Goal: Register for event/course

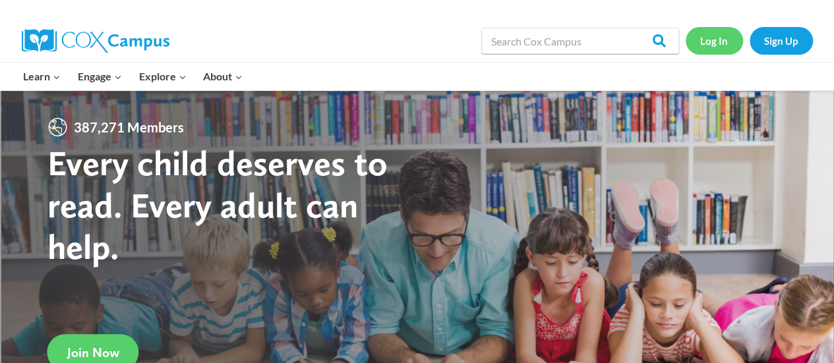
click at [715, 53] on link "Log In" at bounding box center [714, 40] width 57 height 27
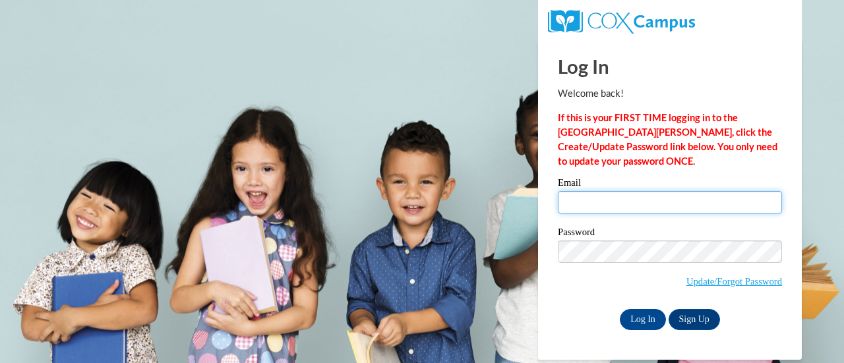
click at [603, 204] on input "Email" at bounding box center [670, 202] width 224 height 22
type input "traukri@sdmfschools.org"
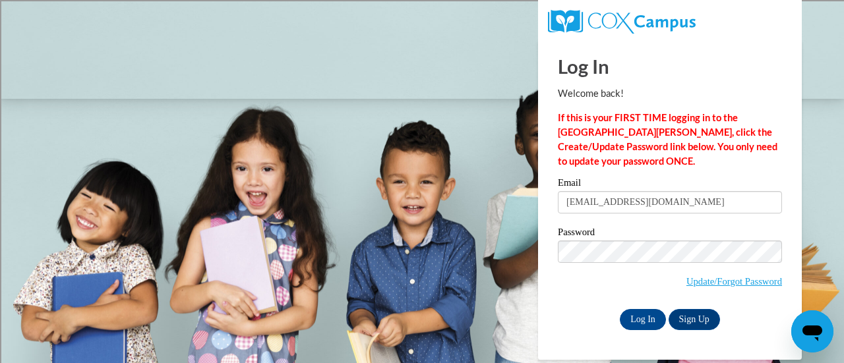
click at [572, 307] on div "Email traukri@sdmfschools.org Password Update/Forgot Password Log In Sign Up OR" at bounding box center [670, 254] width 224 height 152
click at [641, 324] on input "Log In" at bounding box center [643, 319] width 46 height 21
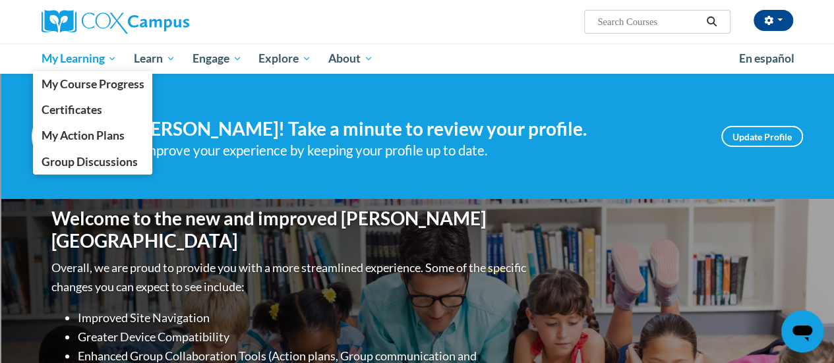
click at [69, 58] on span "My Learning" at bounding box center [79, 59] width 76 height 16
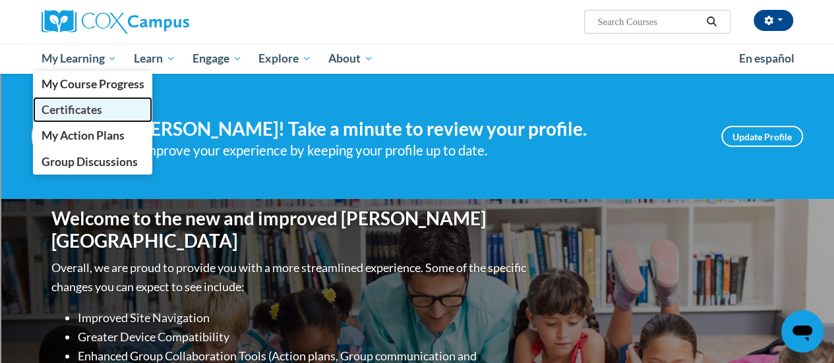
click at [68, 98] on link "Certificates" at bounding box center [93, 110] width 120 height 26
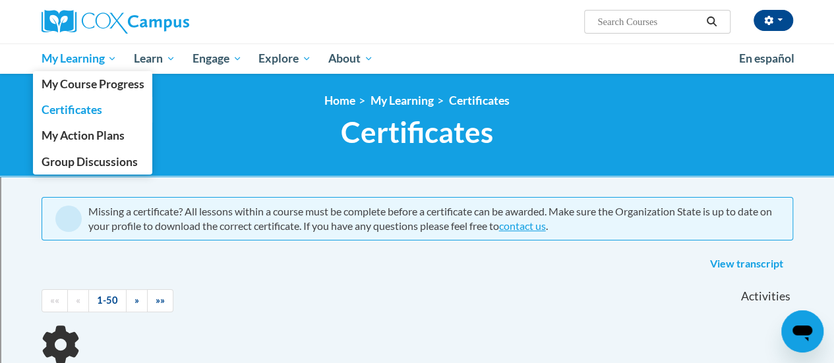
click at [107, 67] on link "My Learning" at bounding box center [79, 59] width 93 height 30
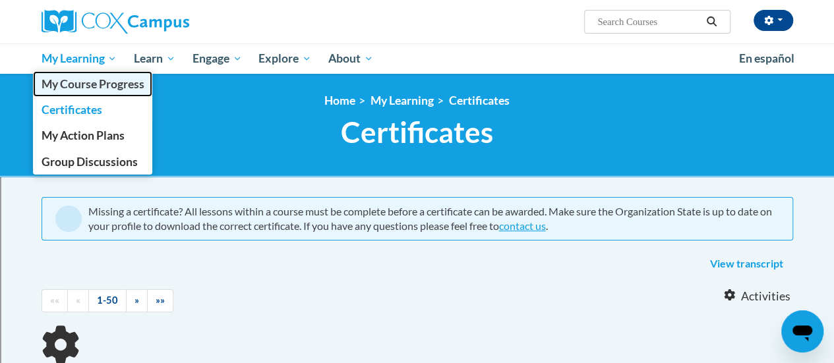
click at [107, 80] on span "My Course Progress" at bounding box center [92, 84] width 103 height 14
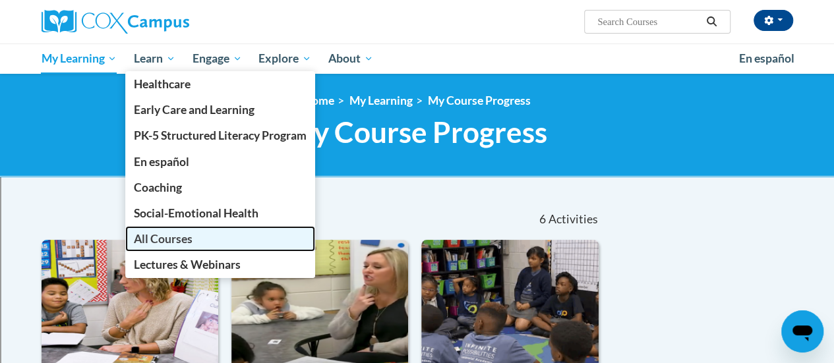
click at [193, 235] on span "All Courses" at bounding box center [163, 239] width 59 height 14
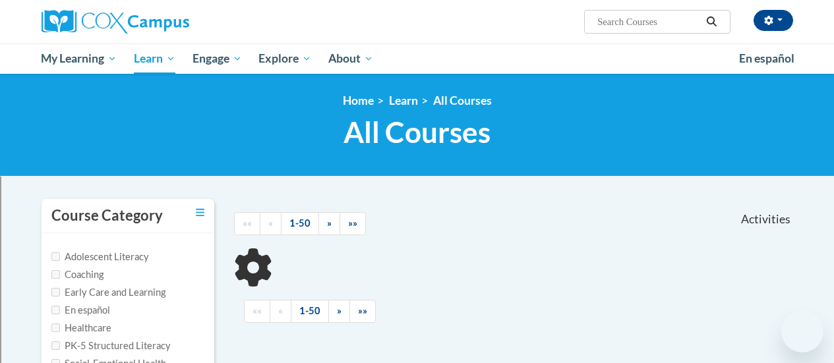
click at [650, 22] on input "Search..." at bounding box center [649, 22] width 106 height 16
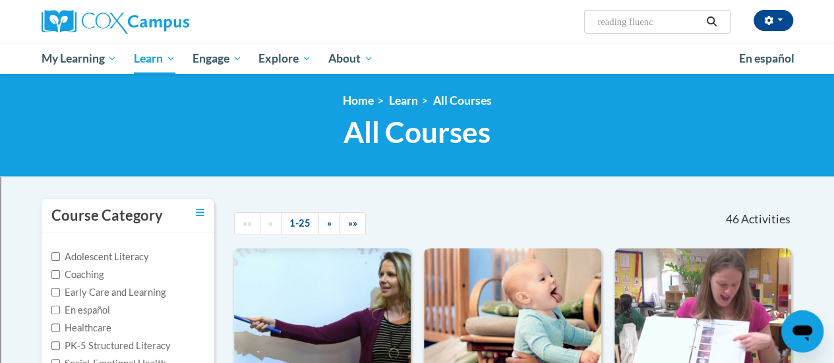
type input "reading fluency"
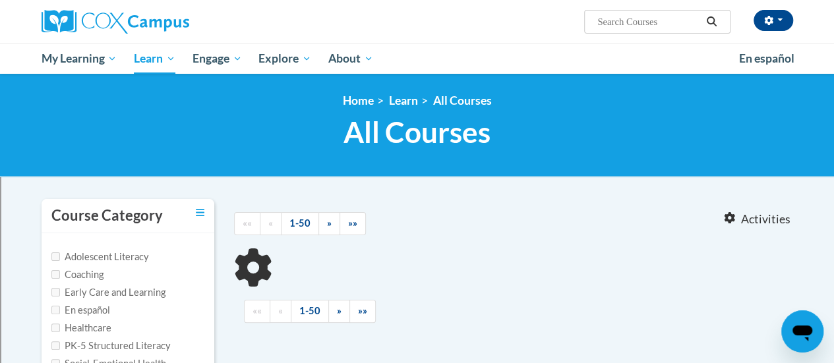
type input "reading fluency"
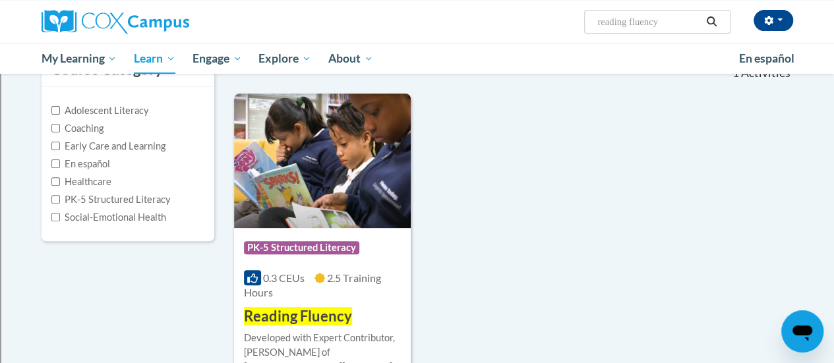
scroll to position [148, 0]
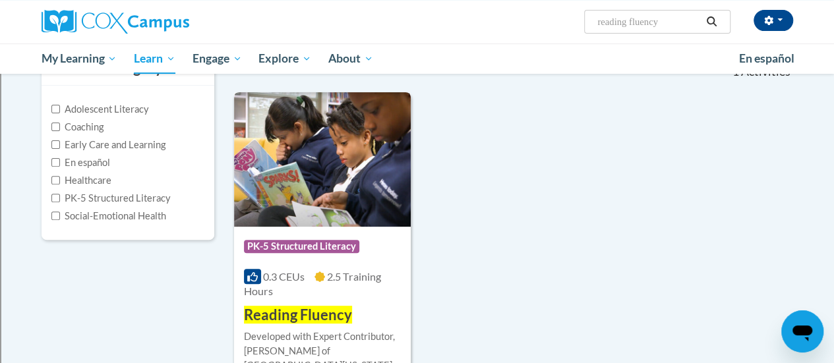
click at [338, 181] on img at bounding box center [322, 159] width 177 height 135
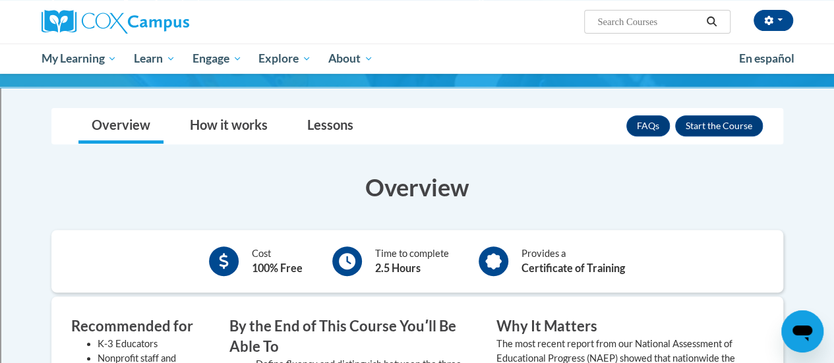
scroll to position [190, 0]
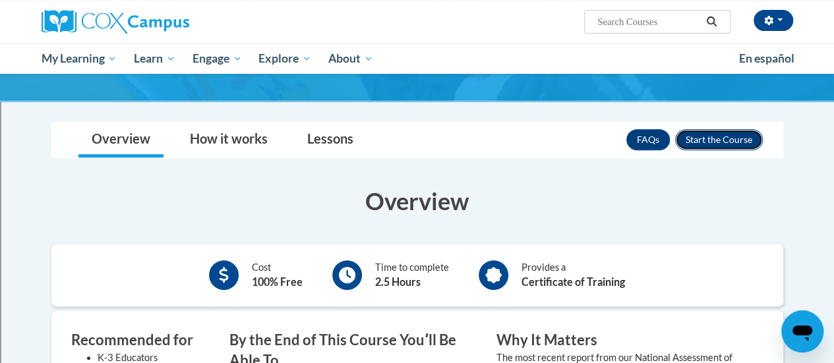
click at [726, 129] on button "Enroll" at bounding box center [719, 139] width 88 height 21
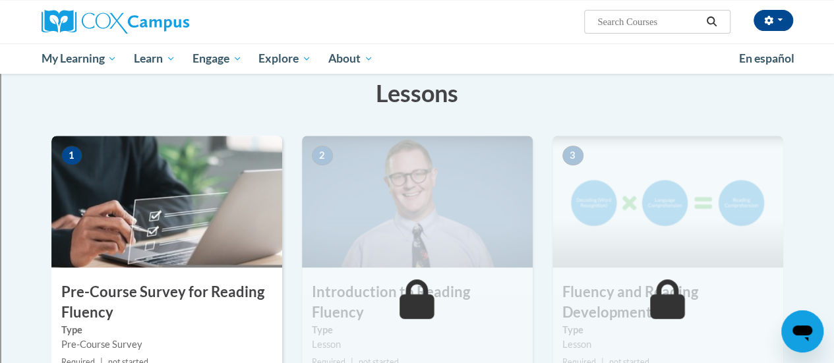
scroll to position [212, 0]
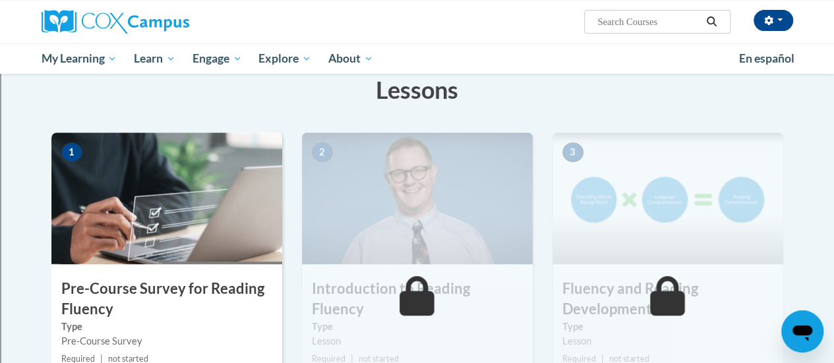
click at [183, 228] on img at bounding box center [166, 199] width 231 height 132
click at [179, 221] on img at bounding box center [166, 199] width 231 height 132
click at [171, 199] on img at bounding box center [166, 199] width 231 height 132
click at [141, 212] on img at bounding box center [166, 199] width 231 height 132
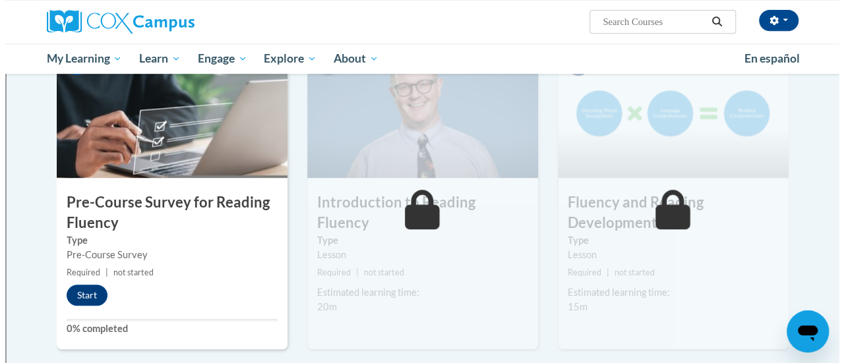
scroll to position [323, 0]
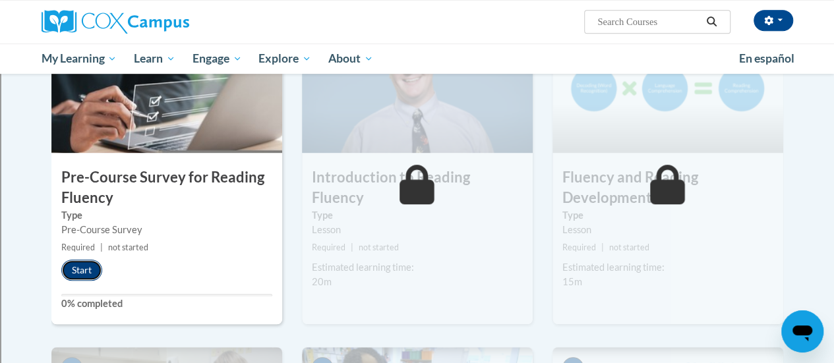
click at [88, 265] on button "Start" at bounding box center [81, 270] width 41 height 21
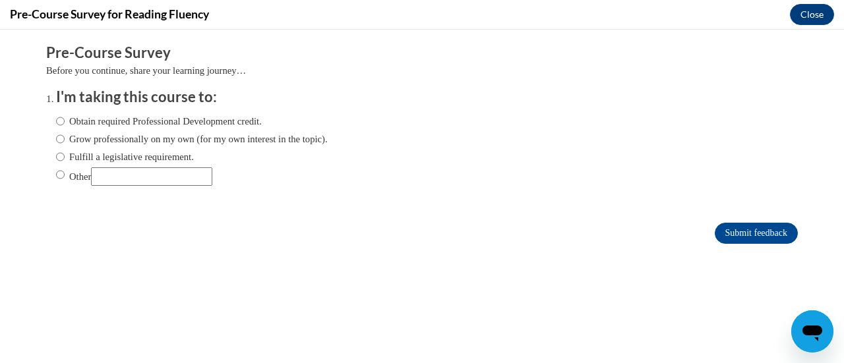
scroll to position [0, 0]
click at [56, 157] on input "Fulfill a legislative requirement." at bounding box center [60, 157] width 9 height 15
radio input "true"
click at [748, 233] on input "Submit feedback" at bounding box center [756, 233] width 83 height 21
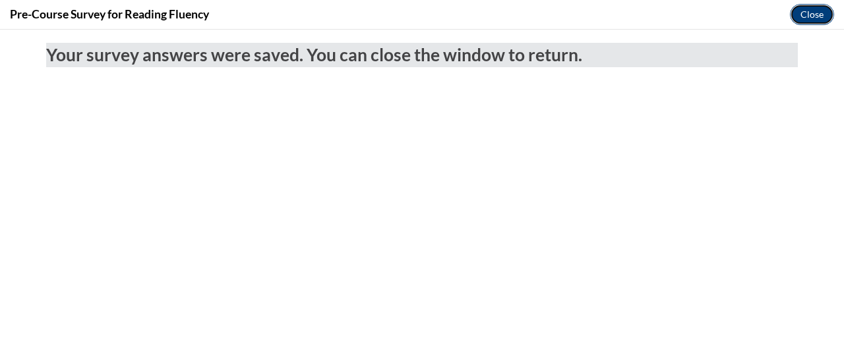
click at [810, 11] on button "Close" at bounding box center [812, 14] width 44 height 21
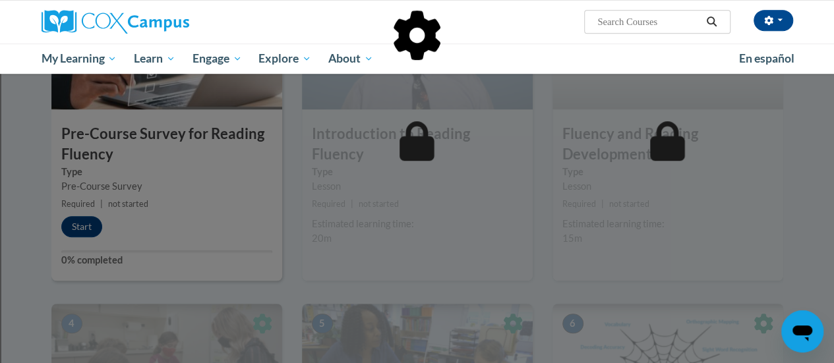
scroll to position [307, 0]
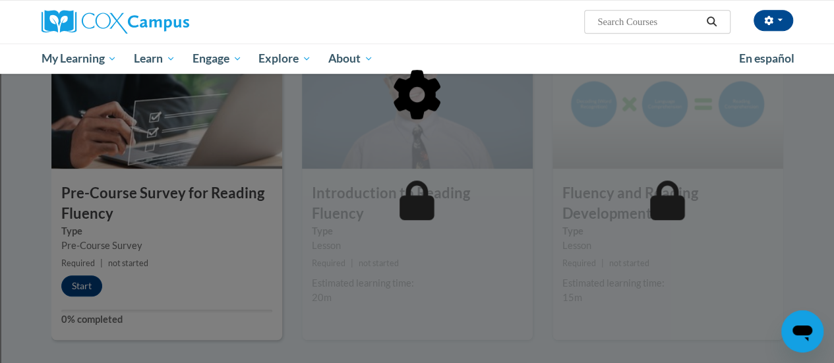
click at [83, 280] on div at bounding box center [417, 162] width 732 height 251
click at [73, 282] on div at bounding box center [417, 162] width 732 height 251
click at [80, 285] on div at bounding box center [417, 162] width 732 height 251
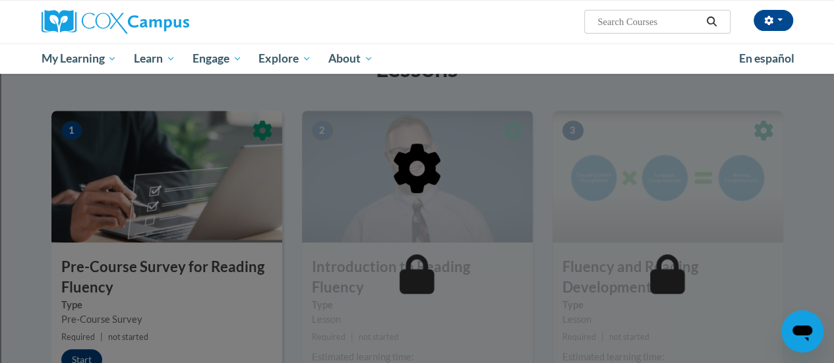
scroll to position [270, 0]
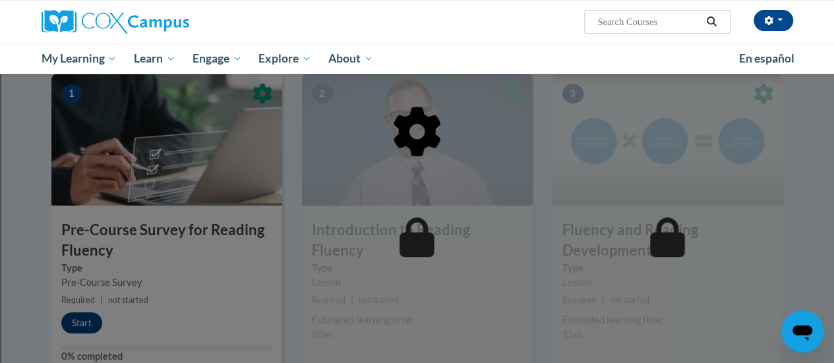
click at [81, 323] on div at bounding box center [417, 199] width 732 height 251
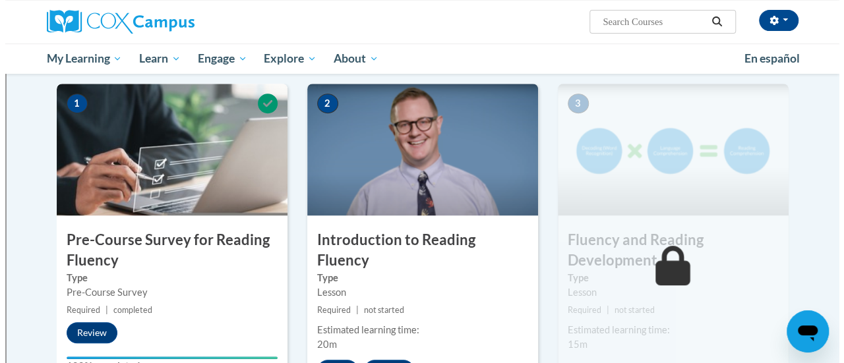
scroll to position [293, 0]
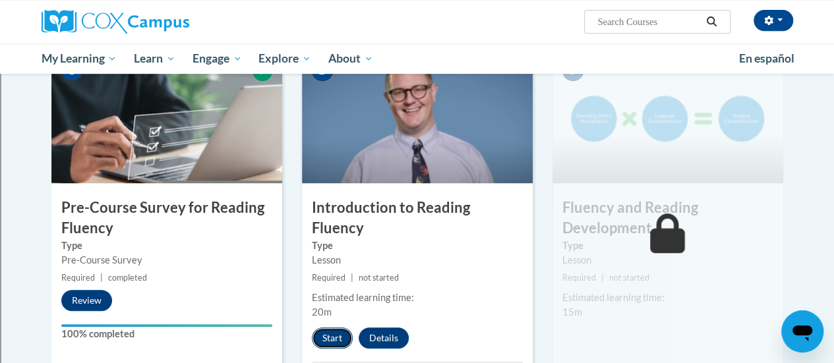
click at [336, 328] on button "Start" at bounding box center [332, 338] width 41 height 21
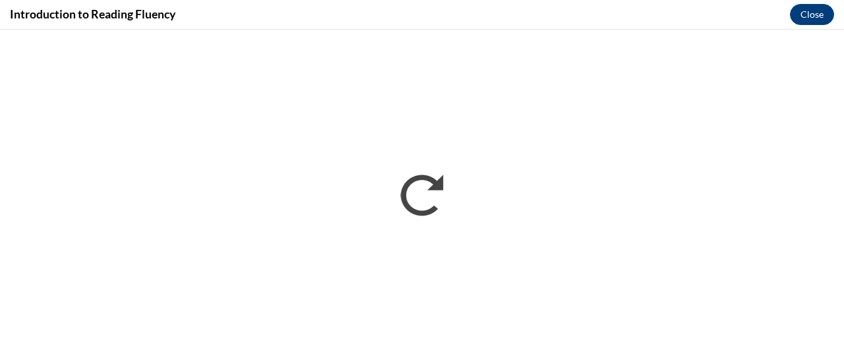
scroll to position [0, 0]
